Goal: Task Accomplishment & Management: Use online tool/utility

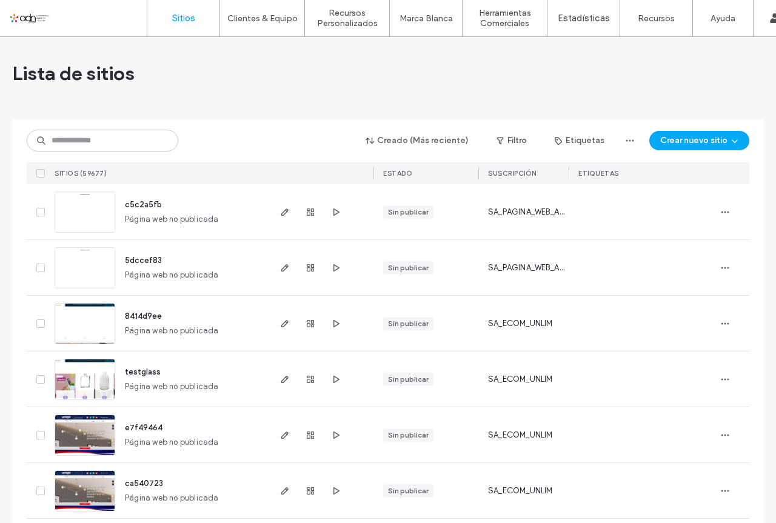
click at [96, 141] on input at bounding box center [103, 141] width 152 height 22
paste input "**********"
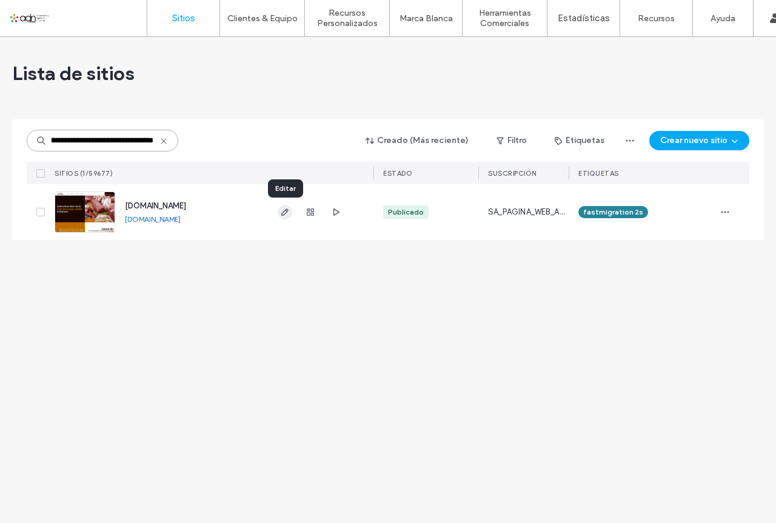
type input "**********"
click at [284, 214] on icon "button" at bounding box center [285, 212] width 10 height 10
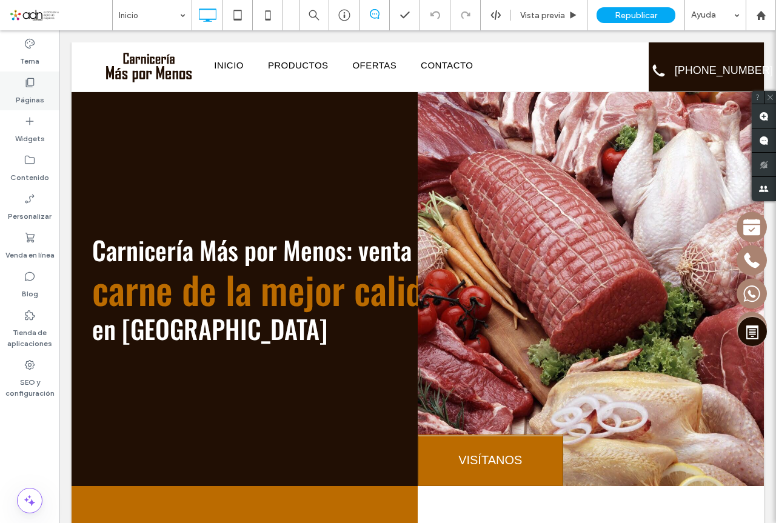
click at [31, 94] on label "Páginas" at bounding box center [30, 97] width 29 height 17
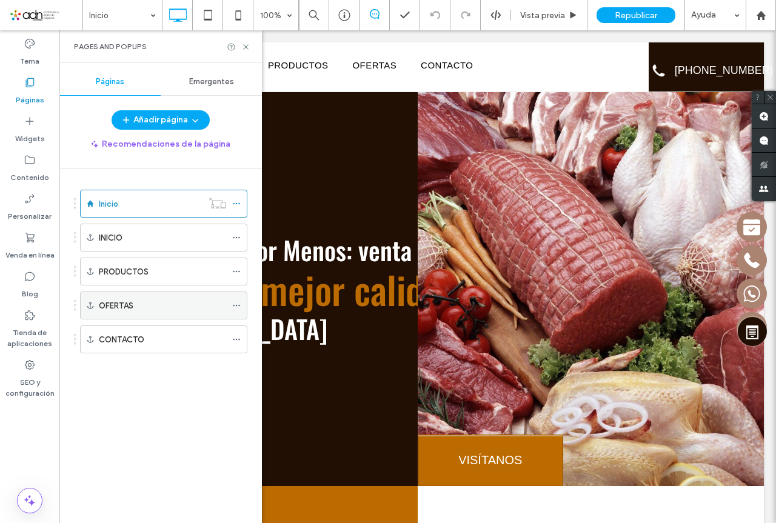
click at [122, 303] on label "OFERTAS" at bounding box center [116, 305] width 35 height 21
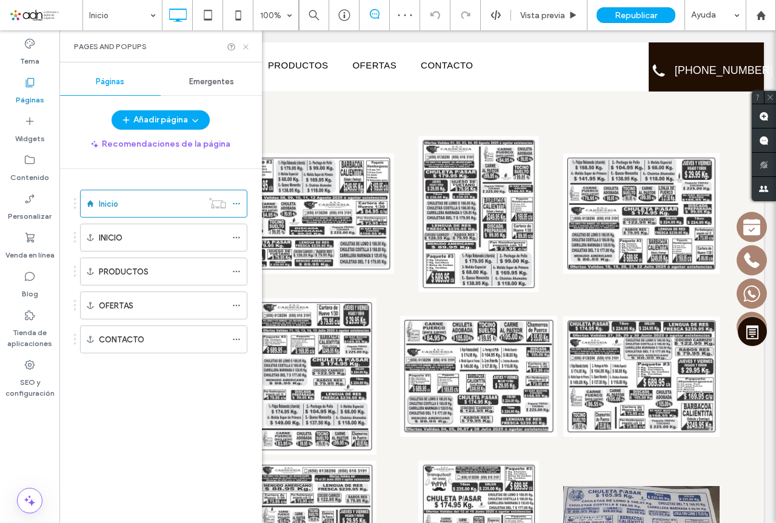
click at [244, 44] on icon at bounding box center [245, 46] width 9 height 9
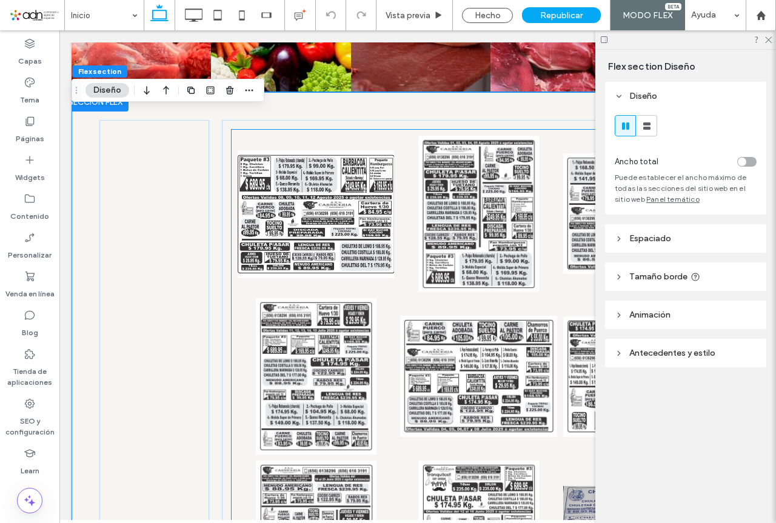
click at [318, 152] on link at bounding box center [316, 214] width 166 height 166
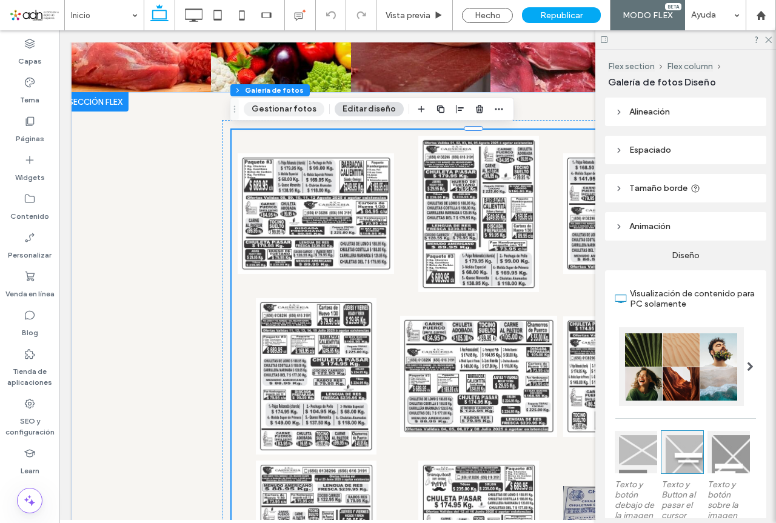
click at [265, 113] on button "Gestionar fotos" at bounding box center [284, 109] width 81 height 15
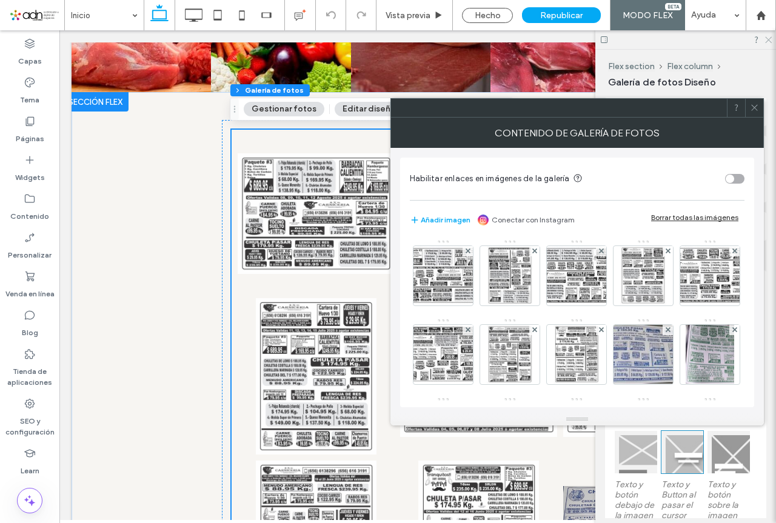
click at [770, 42] on icon at bounding box center [768, 39] width 8 height 8
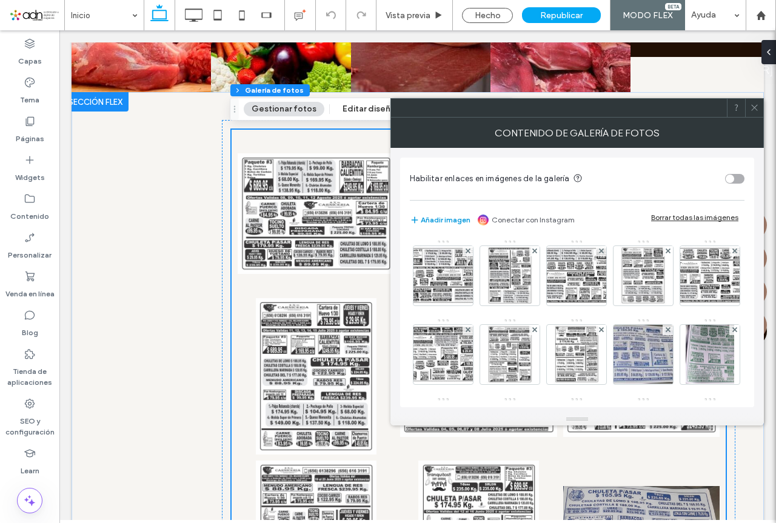
click at [428, 220] on button "Añadir imagen" at bounding box center [440, 220] width 61 height 15
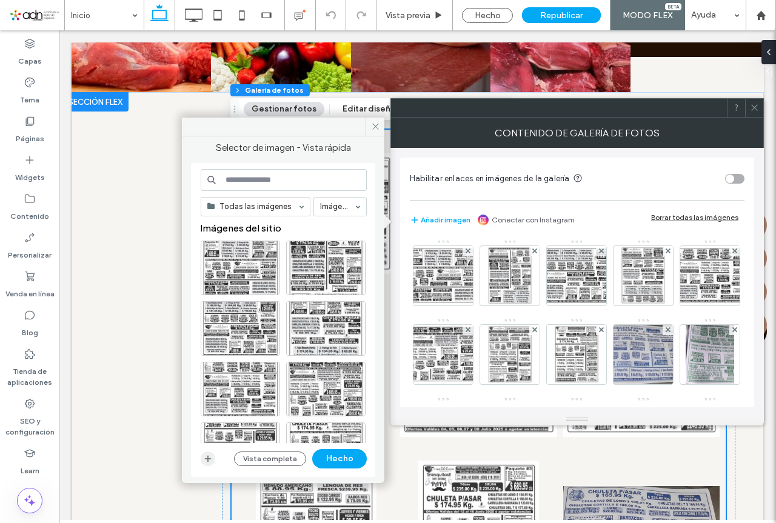
click at [209, 458] on use "button" at bounding box center [208, 458] width 7 height 7
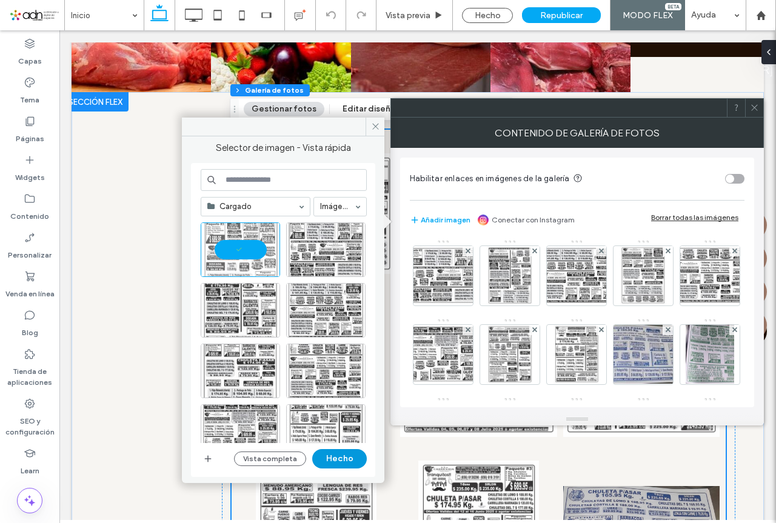
click at [350, 459] on button "Hecho" at bounding box center [339, 458] width 55 height 19
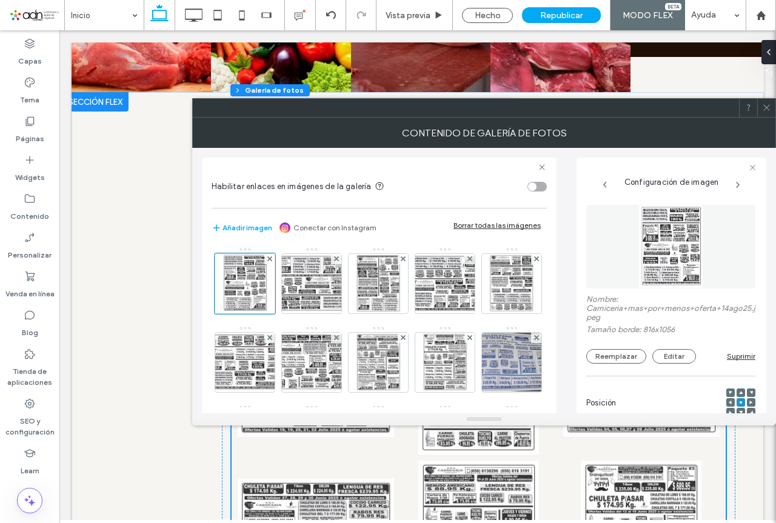
click at [767, 110] on icon at bounding box center [766, 107] width 9 height 9
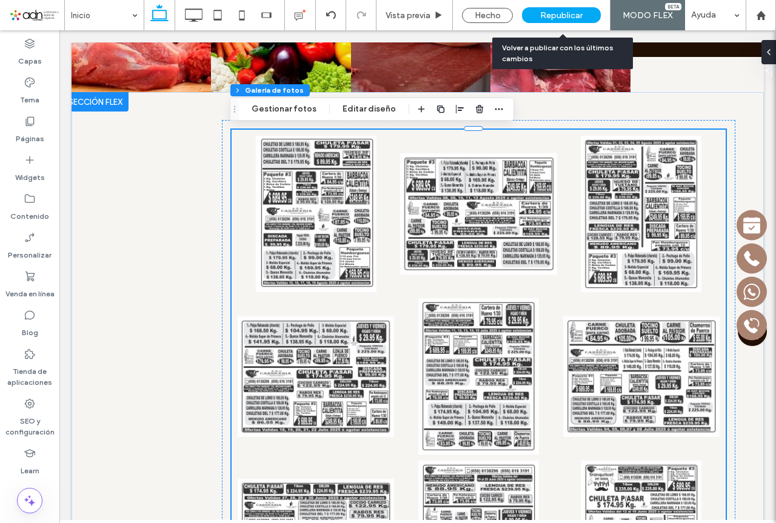
click at [569, 12] on span "Republicar" at bounding box center [561, 15] width 42 height 10
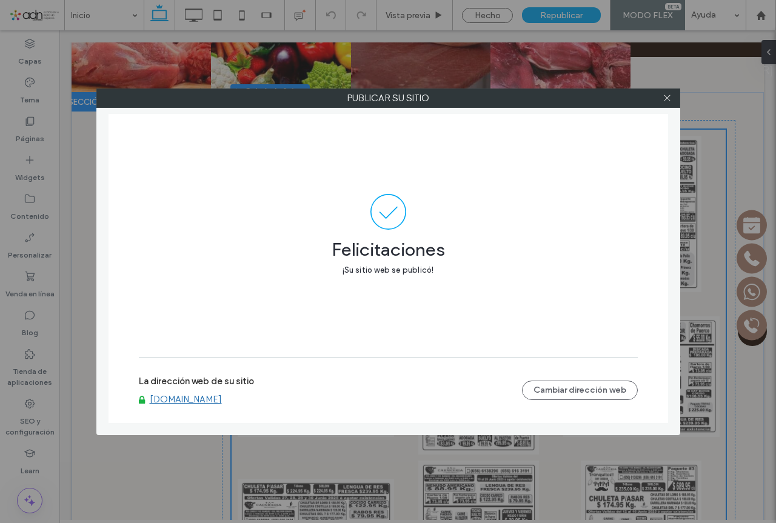
click at [205, 401] on link "www.carniceriamaspormenos.com.mx" at bounding box center [186, 399] width 72 height 11
click at [667, 98] on use at bounding box center [667, 98] width 6 height 6
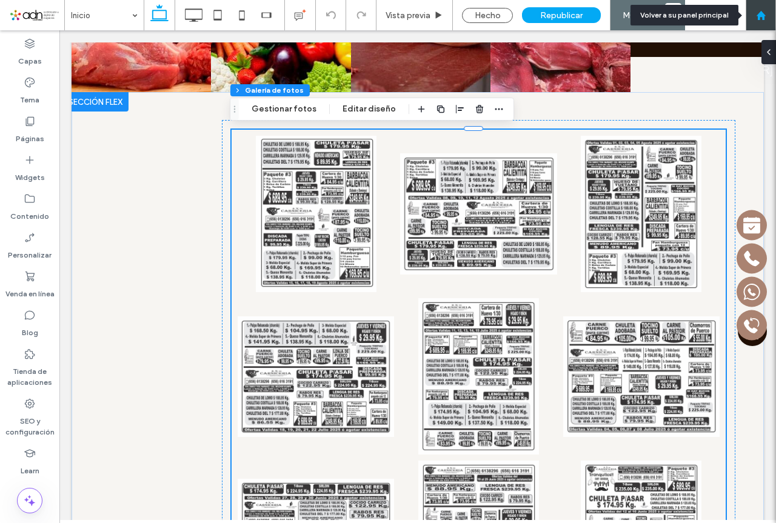
click at [763, 22] on div at bounding box center [761, 15] width 30 height 30
